Goal: Find specific page/section: Find specific page/section

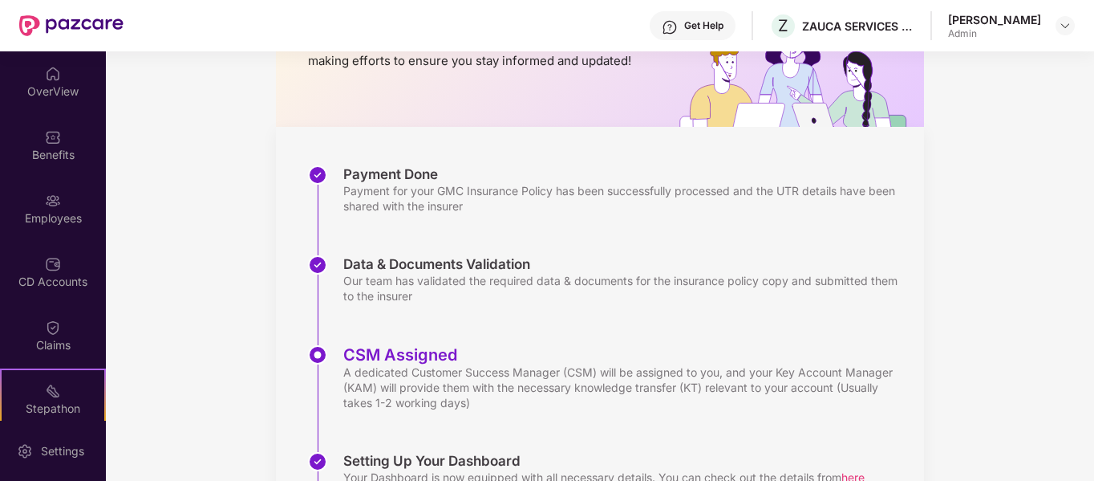
scroll to position [160, 0]
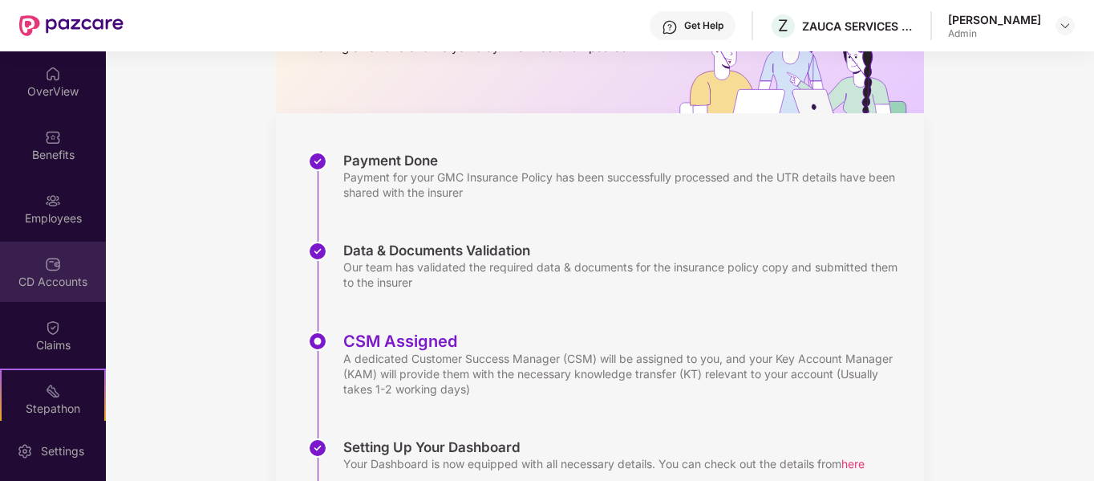
click at [59, 274] on div "CD Accounts" at bounding box center [53, 282] width 106 height 16
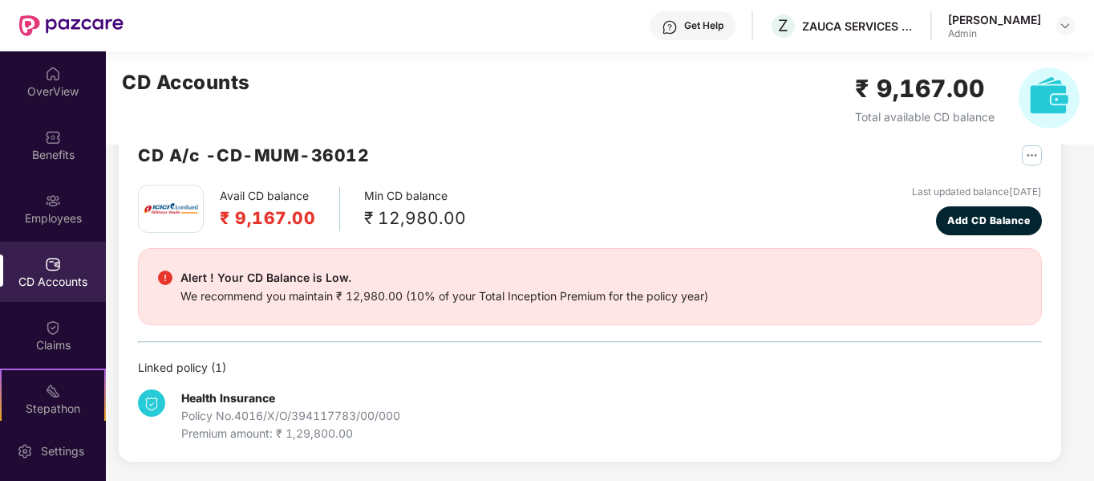
scroll to position [41, 0]
